Goal: Communication & Community: Answer question/provide support

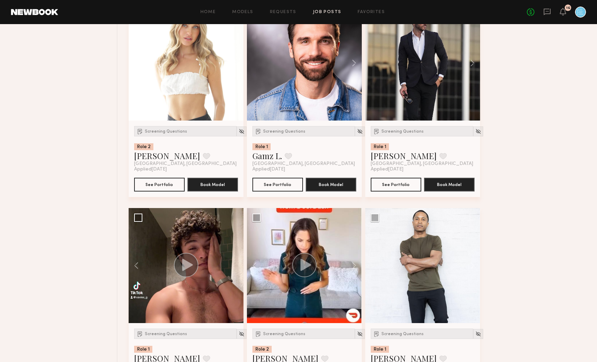
scroll to position [9830, 0]
click at [548, 18] on header "Home Models Requests Job Posts Favorites Sign Out No fees up to $5,000 16" at bounding box center [298, 12] width 597 height 24
click at [546, 12] on icon at bounding box center [548, 12] width 8 height 8
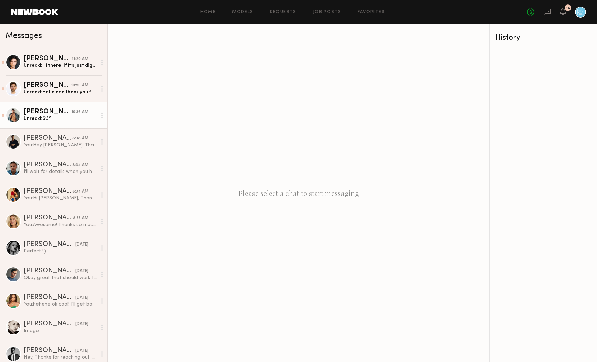
click at [66, 110] on div "[PERSON_NAME]" at bounding box center [47, 111] width 47 height 7
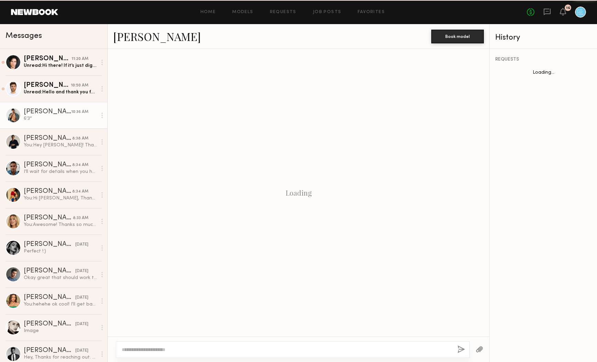
scroll to position [36, 0]
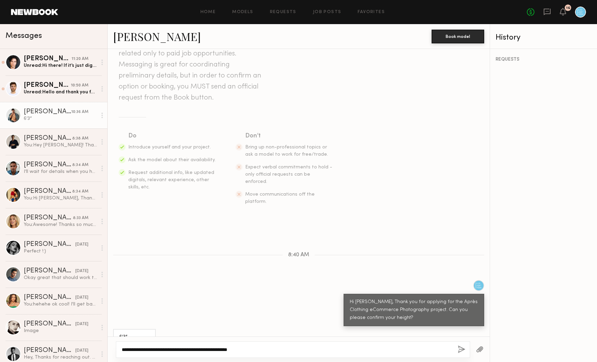
type textarea "**********"
click at [460, 350] on button "button" at bounding box center [462, 349] width 8 height 9
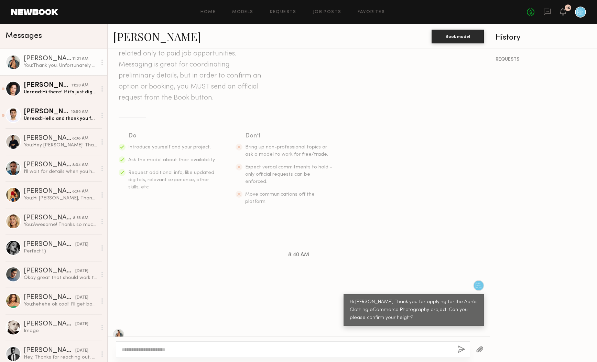
scroll to position [129, 0]
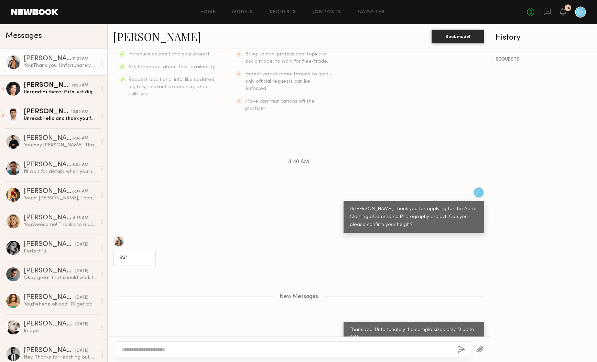
click at [63, 37] on div "Messages" at bounding box center [54, 35] width 96 height 10
click at [53, 121] on div "Unread: Hello and thank you for reaching out! My day rate with perpetuity digit…" at bounding box center [60, 118] width 73 height 7
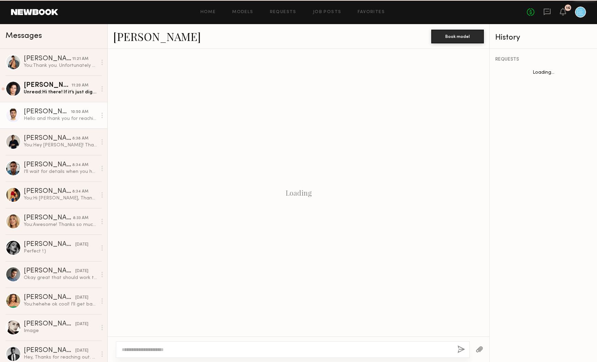
scroll to position [68, 0]
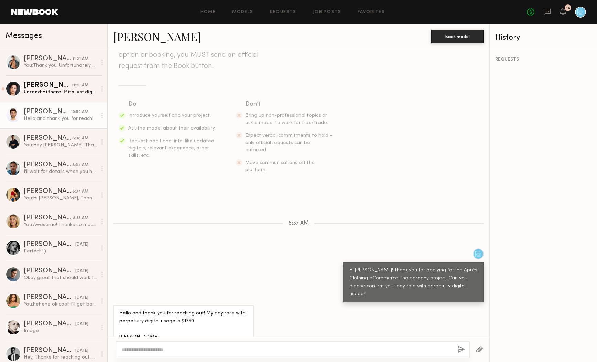
click at [156, 346] on textarea at bounding box center [287, 349] width 330 height 7
type textarea "**********"
click at [459, 348] on button "button" at bounding box center [462, 349] width 8 height 9
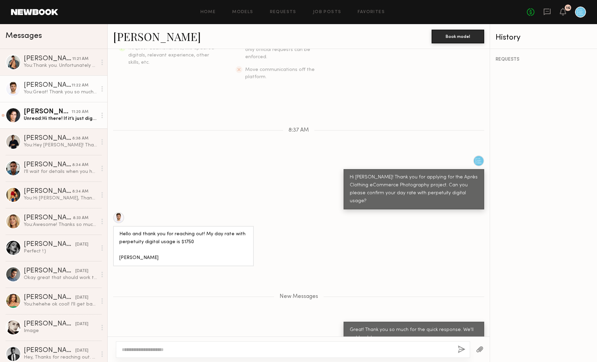
click at [63, 118] on div "Unread: Hi there! If it’s just digital usage only for perpetuity it’d be $750 f…" at bounding box center [60, 118] width 73 height 7
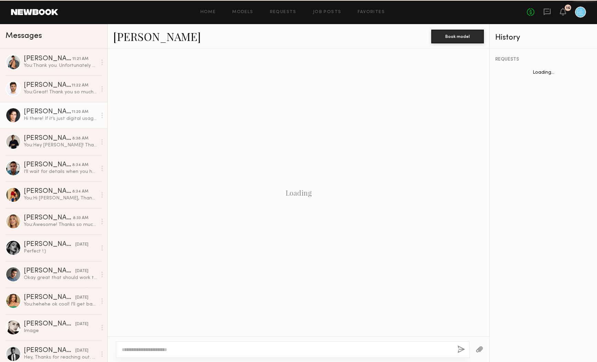
scroll to position [84, 0]
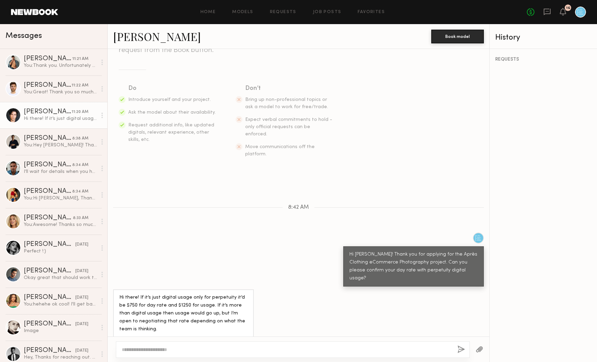
click at [174, 347] on textarea at bounding box center [287, 349] width 330 height 7
type textarea "**********"
click at [458, 351] on button "button" at bounding box center [462, 349] width 8 height 9
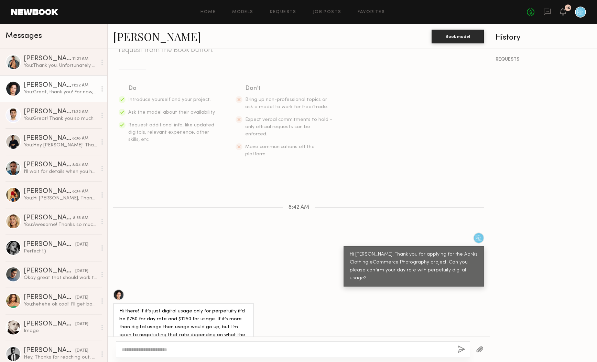
scroll to position [177, 0]
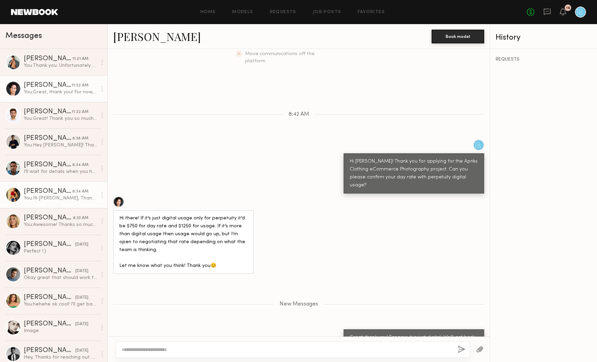
click at [56, 198] on div "You: Hi [PERSON_NAME], Thank you for applying for the Après Clothing eCommerce …" at bounding box center [60, 198] width 73 height 7
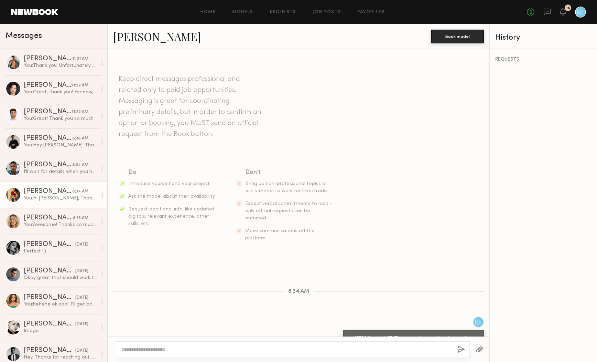
scroll to position [17, 0]
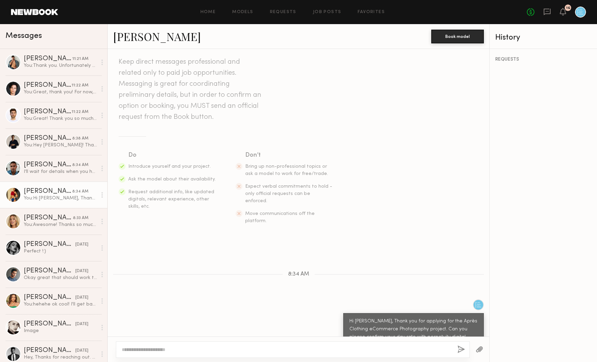
click at [73, 32] on div "Messages" at bounding box center [54, 35] width 96 height 10
